Goal: Information Seeking & Learning: Learn about a topic

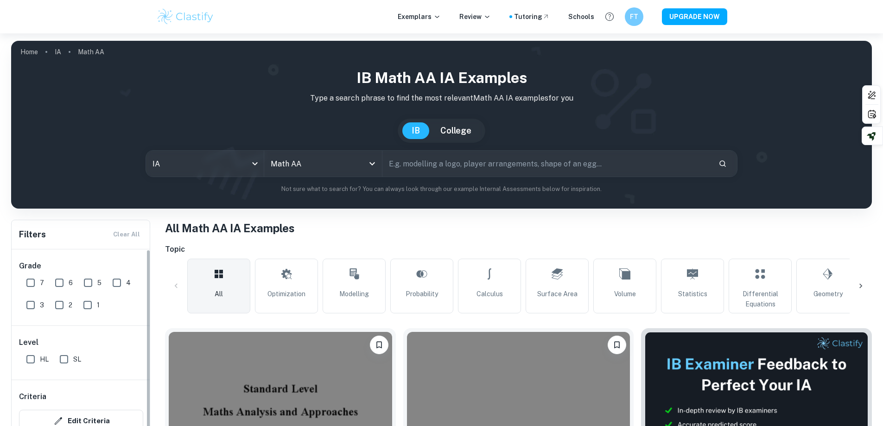
scroll to position [232, 0]
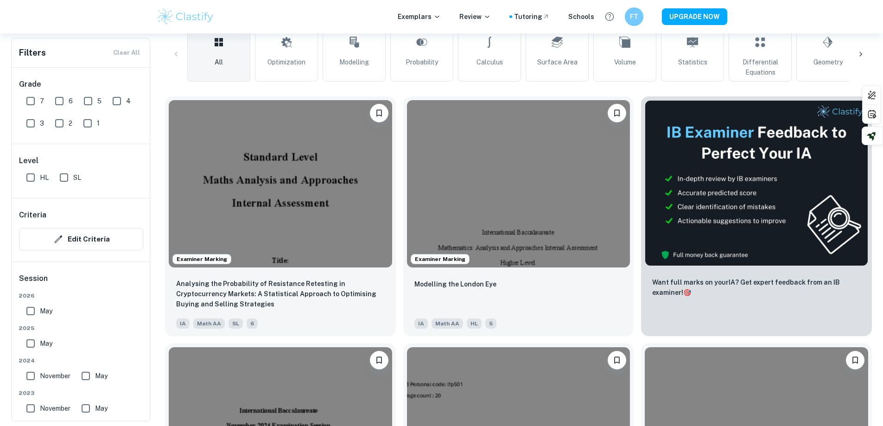
click at [33, 175] on input "HL" at bounding box center [30, 177] width 19 height 19
checkbox input "true"
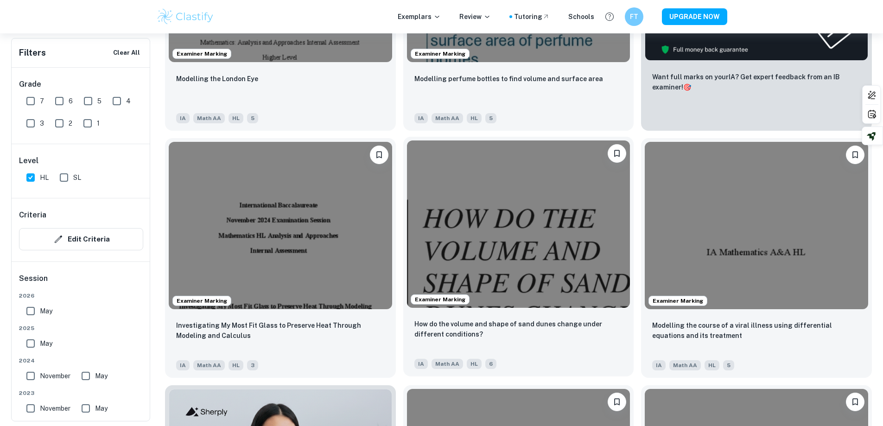
scroll to position [464, 0]
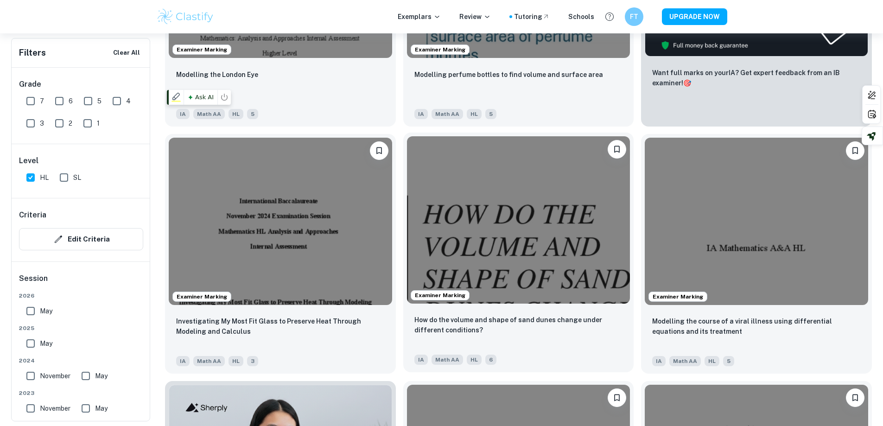
click at [407, 205] on img at bounding box center [518, 219] width 223 height 167
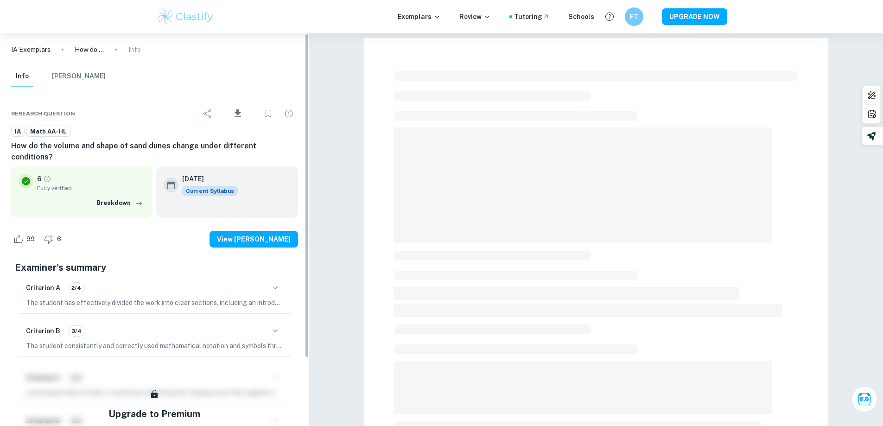
click at [216, 280] on div "Criterion A 2/4" at bounding box center [154, 288] width 257 height 16
click at [279, 282] on icon "button" at bounding box center [275, 287] width 11 height 11
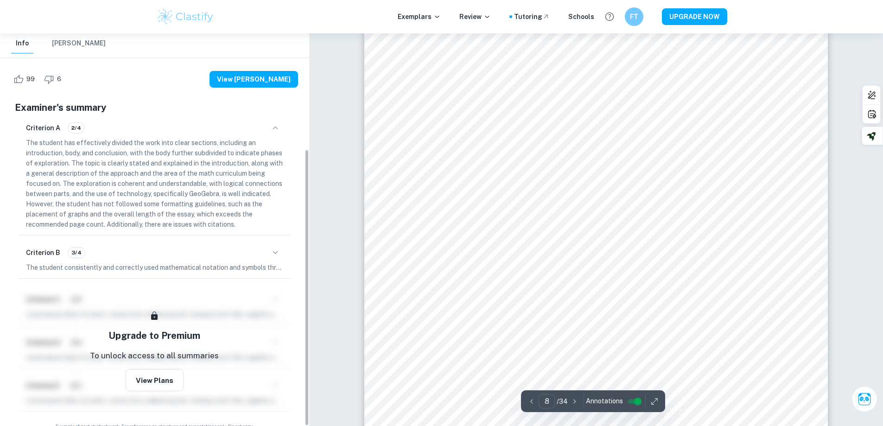
scroll to position [164, 0]
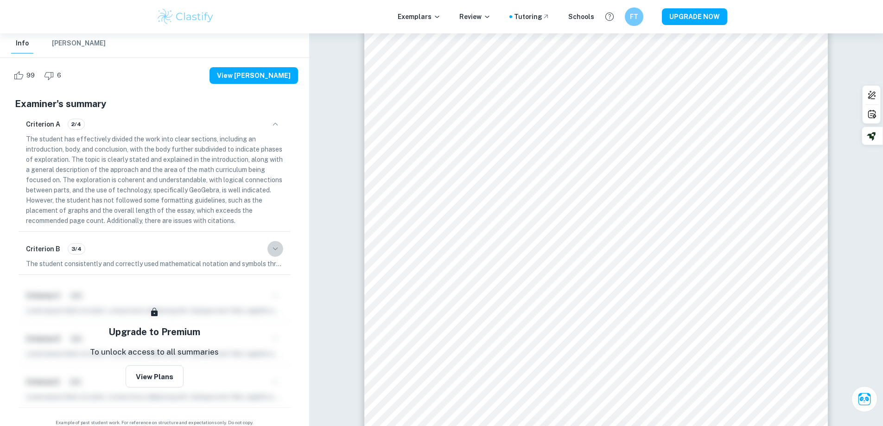
click at [274, 243] on icon "button" at bounding box center [275, 248] width 11 height 11
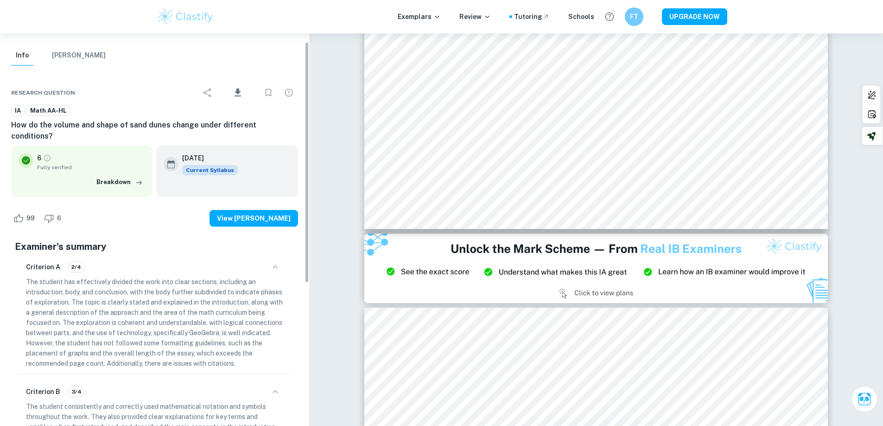
scroll to position [14, 0]
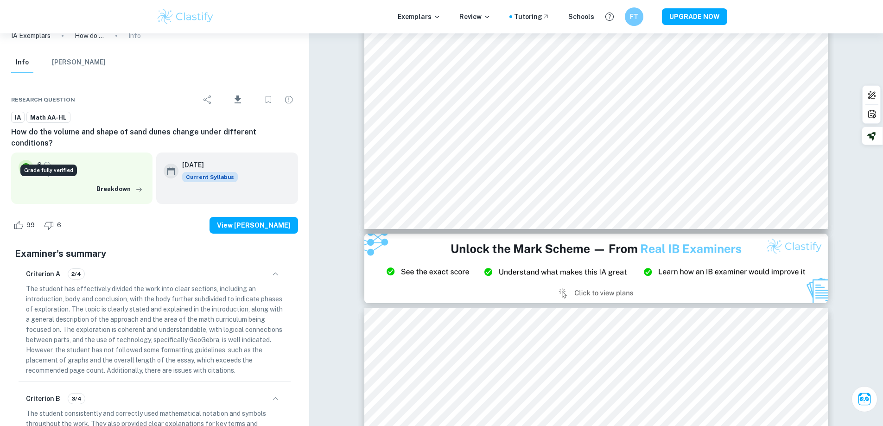
click at [47, 161] on icon "Grade fully verified" at bounding box center [47, 165] width 8 height 8
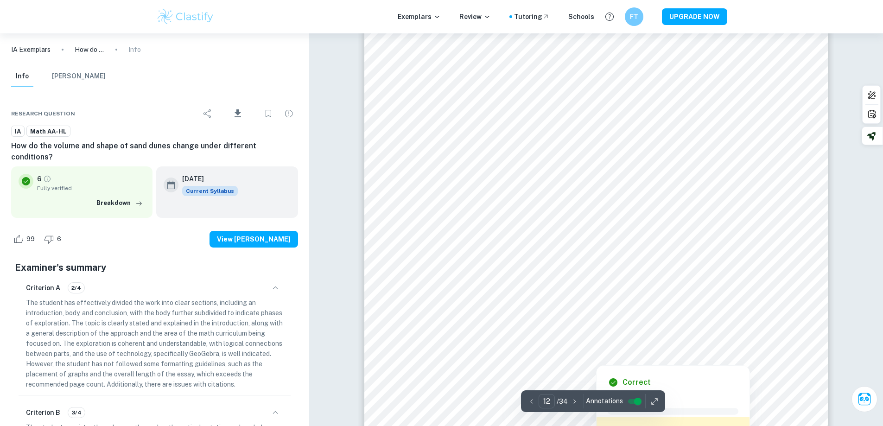
scroll to position [7743, 0]
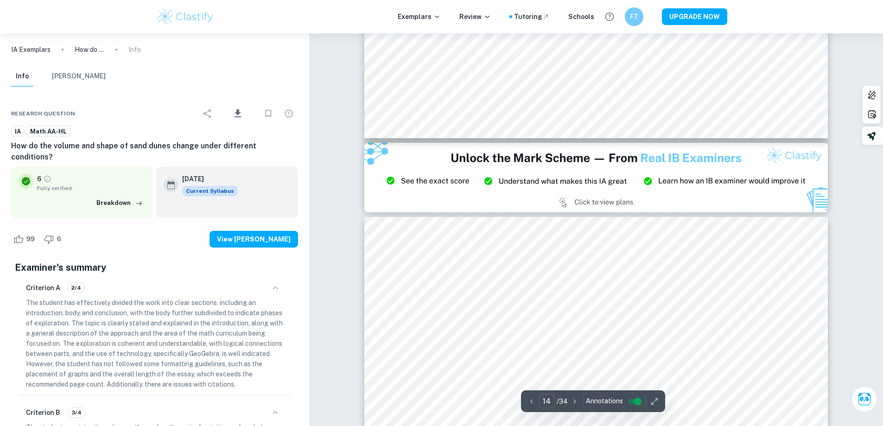
type input "15"
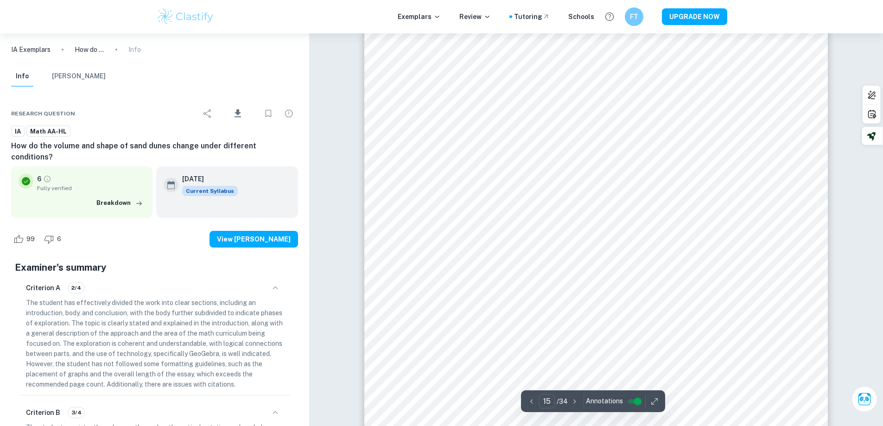
scroll to position [9783, 0]
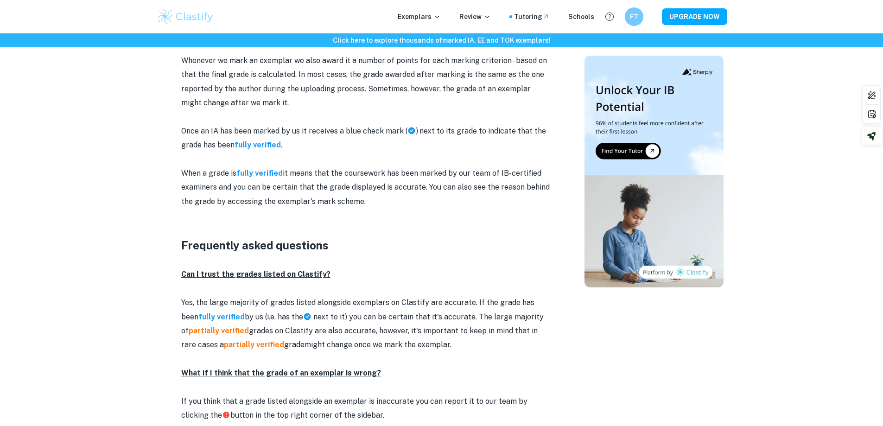
scroll to position [1066, 0]
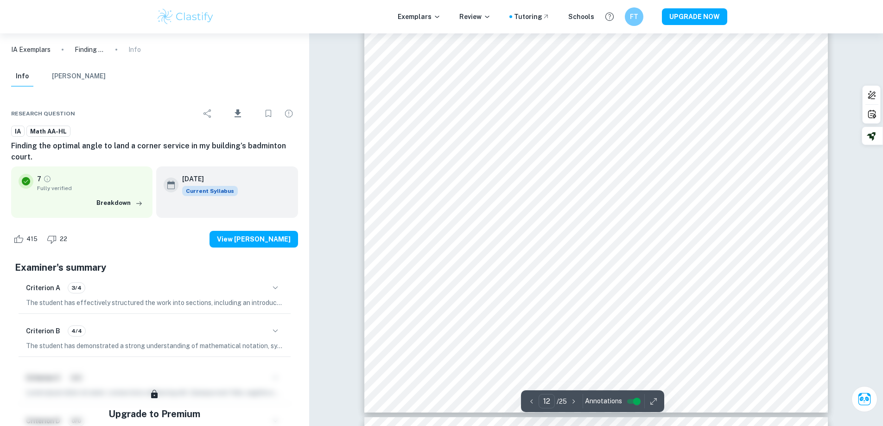
scroll to position [47, 0]
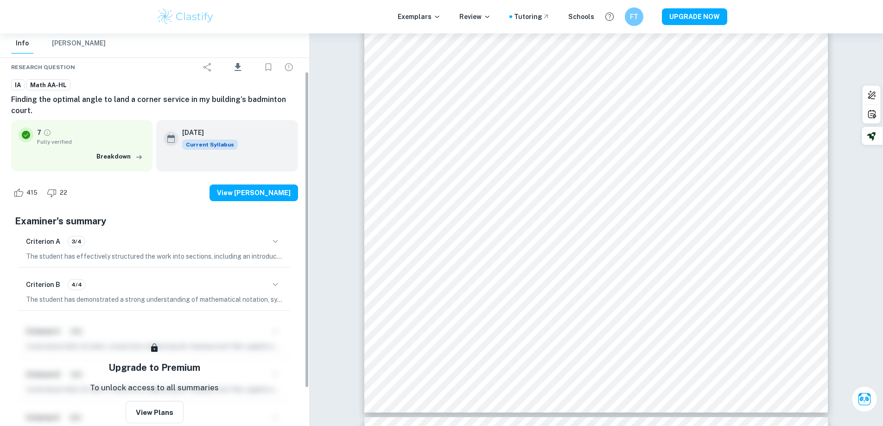
click at [140, 245] on div "Criterion A 3/4" at bounding box center [154, 242] width 257 height 16
click at [272, 239] on icon "button" at bounding box center [275, 241] width 11 height 11
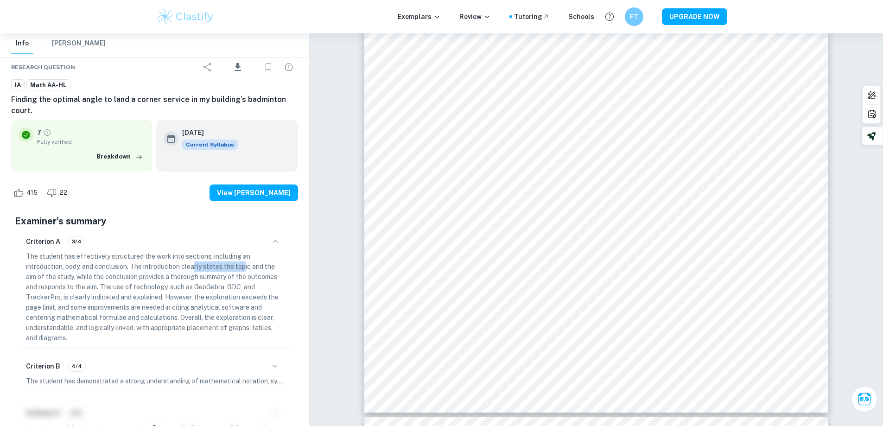
drag, startPoint x: 214, startPoint y: 268, endPoint x: 276, endPoint y: 267, distance: 62.6
click at [260, 268] on p "The student has effectively structured the work into sections, including an int…" at bounding box center [154, 297] width 257 height 92
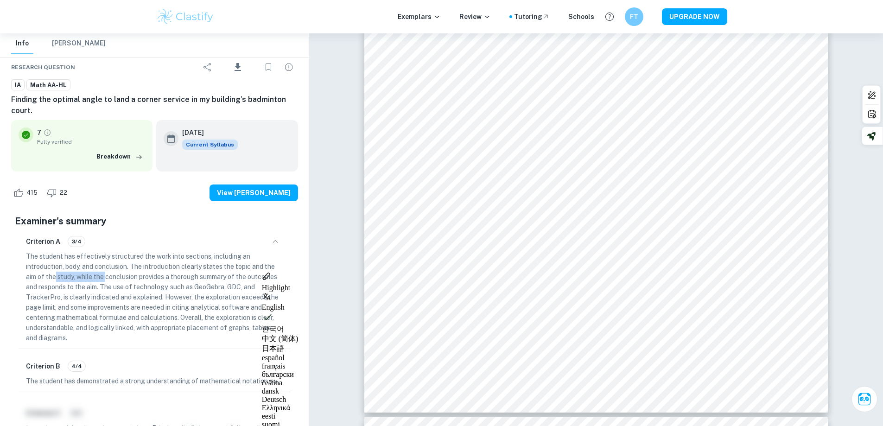
drag, startPoint x: 75, startPoint y: 276, endPoint x: 111, endPoint y: 275, distance: 36.2
click at [109, 275] on p "The student has effectively structured the work into sections, including an int…" at bounding box center [154, 297] width 257 height 92
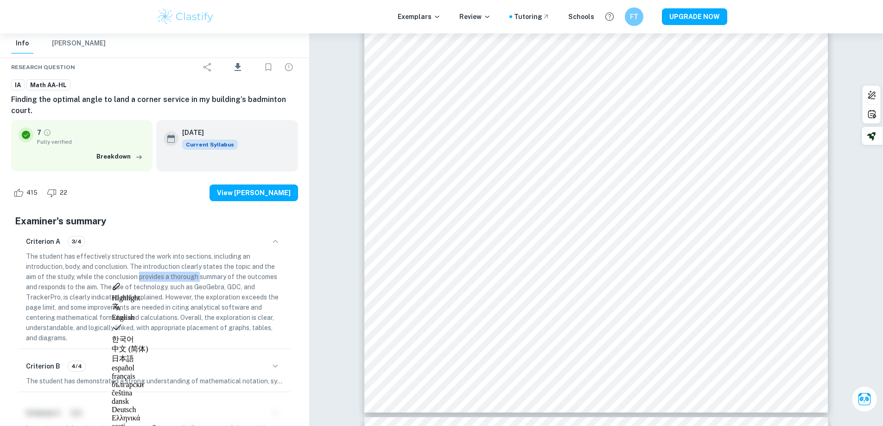
drag, startPoint x: 144, startPoint y: 274, endPoint x: 227, endPoint y: 272, distance: 82.6
click at [211, 272] on p "The student has effectively structured the work into sections, including an int…" at bounding box center [154, 297] width 257 height 92
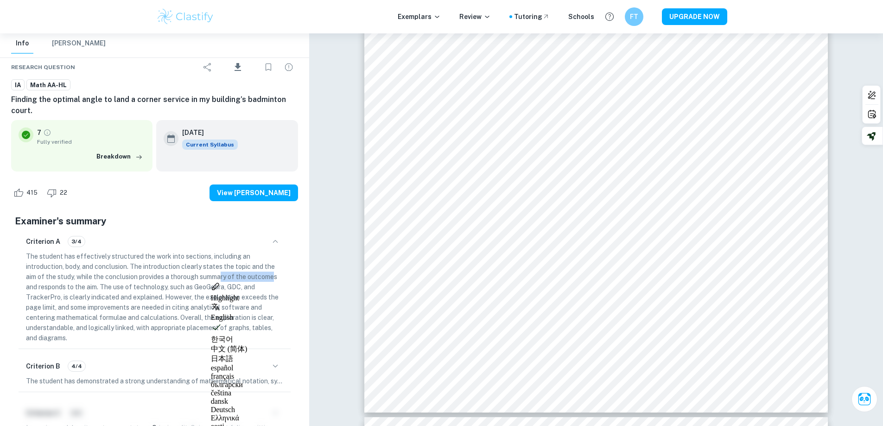
drag, startPoint x: 224, startPoint y: 278, endPoint x: 300, endPoint y: 281, distance: 76.1
click at [288, 281] on div "Criterion A 3/4 The student has effectively structured the work into sections, …" at bounding box center [155, 288] width 272 height 121
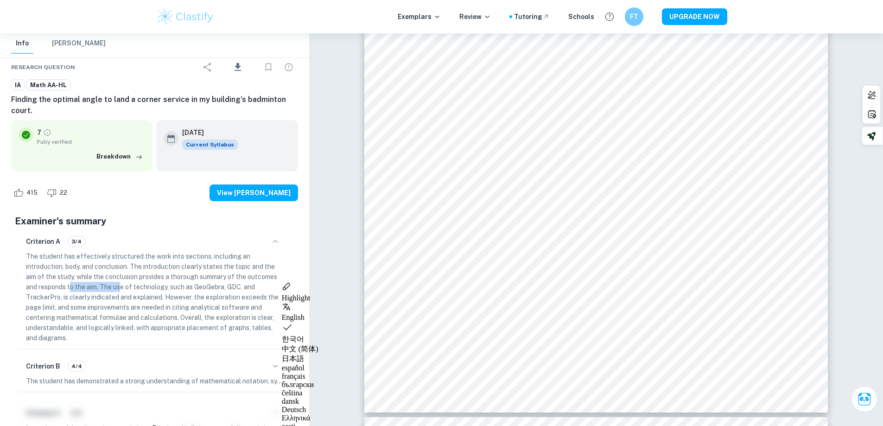
drag, startPoint x: 96, startPoint y: 289, endPoint x: 145, endPoint y: 287, distance: 49.7
click at [126, 288] on p "The student has effectively structured the work into sections, including an int…" at bounding box center [154, 297] width 257 height 92
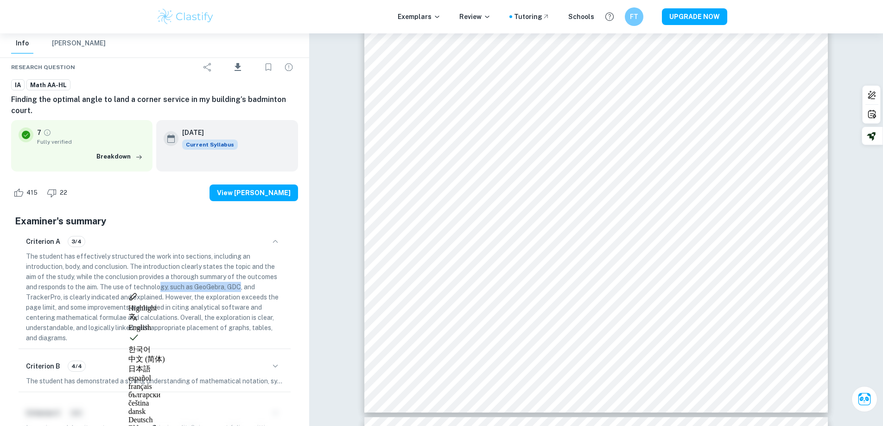
drag, startPoint x: 164, startPoint y: 285, endPoint x: 259, endPoint y: 287, distance: 95.1
click at [241, 287] on p "The student has effectively structured the work into sections, including an int…" at bounding box center [154, 297] width 257 height 92
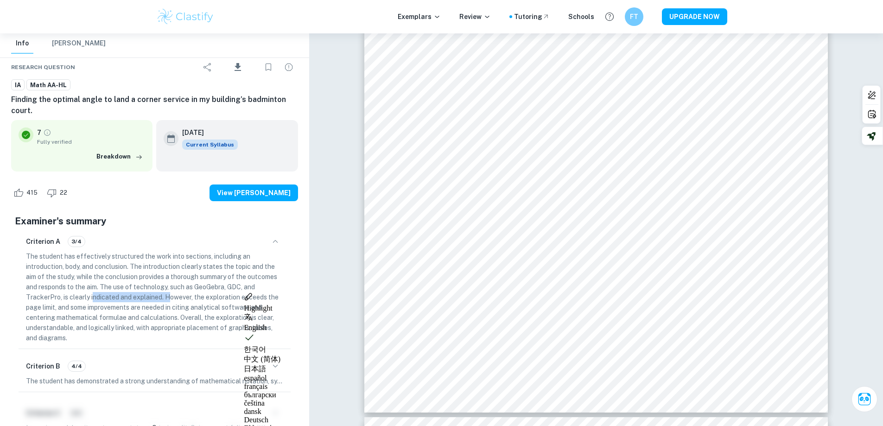
drag, startPoint x: 120, startPoint y: 297, endPoint x: 182, endPoint y: 297, distance: 61.7
click at [175, 298] on p "The student has effectively structured the work into sections, including an int…" at bounding box center [154, 297] width 257 height 92
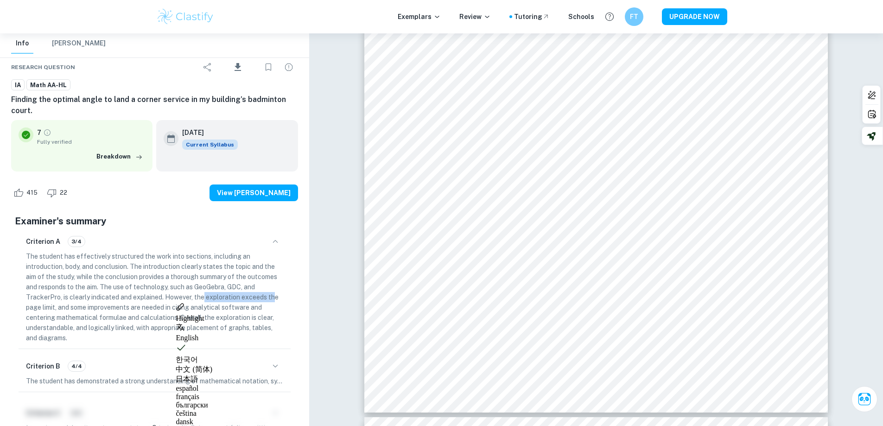
drag, startPoint x: 206, startPoint y: 297, endPoint x: 294, endPoint y: 296, distance: 88.1
click at [279, 296] on p "The student has effectively structured the work into sections, including an int…" at bounding box center [154, 297] width 257 height 92
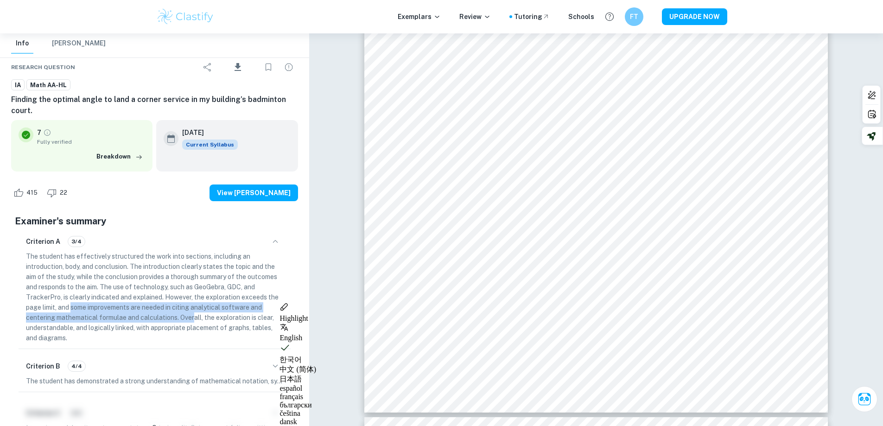
drag, startPoint x: 140, startPoint y: 313, endPoint x: 254, endPoint y: 312, distance: 113.1
click at [210, 313] on p "The student has effectively structured the work into sections, including an int…" at bounding box center [154, 297] width 257 height 92
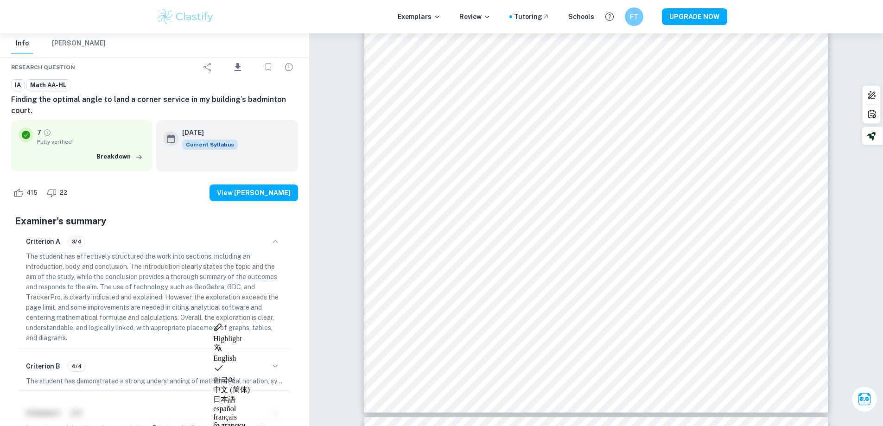
click at [250, 295] on p "The student has effectively structured the work into sections, including an int…" at bounding box center [154, 297] width 257 height 92
drag, startPoint x: 108, startPoint y: 322, endPoint x: 207, endPoint y: 319, distance: 99.3
click at [181, 319] on p "The student has effectively structured the work into sections, including an int…" at bounding box center [154, 297] width 257 height 92
click at [247, 315] on p "The student has effectively structured the work into sections, including an int…" at bounding box center [154, 297] width 257 height 92
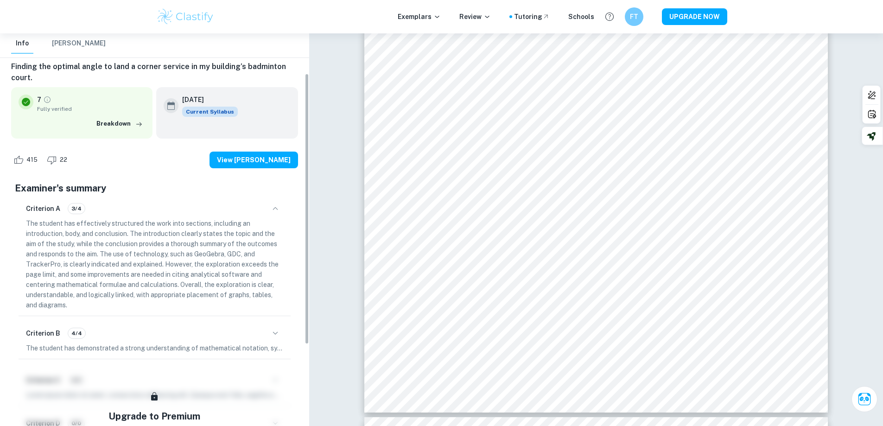
scroll to position [140, 0]
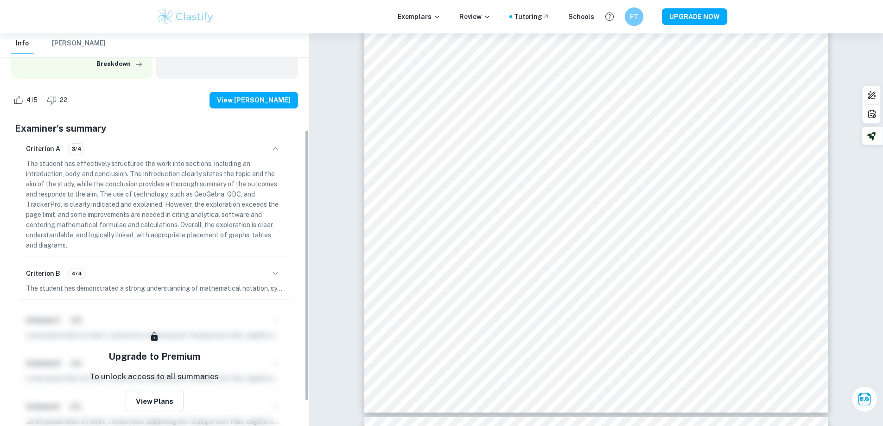
click at [215, 291] on p "The student has demonstrated a strong understanding of mathematical notation, s…" at bounding box center [154, 288] width 257 height 10
click at [279, 281] on div "Criterion B 4/4" at bounding box center [154, 274] width 257 height 16
click at [271, 274] on icon "button" at bounding box center [275, 273] width 11 height 11
